Goal: Information Seeking & Learning: Learn about a topic

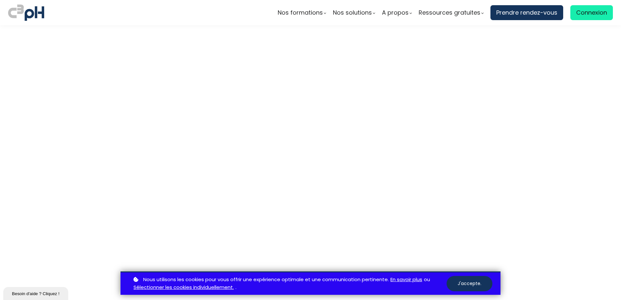
scroll to position [1789, 0]
